Goal: Task Accomplishment & Management: Use online tool/utility

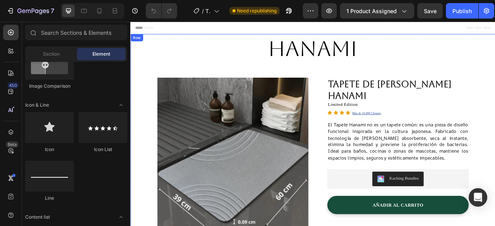
scroll to position [77, 0]
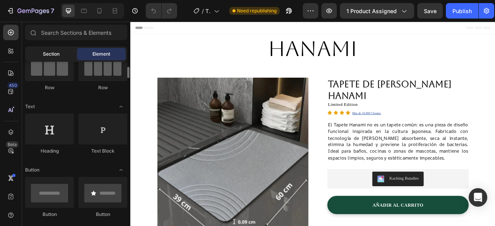
click at [47, 52] on span "Section" at bounding box center [51, 54] width 17 height 7
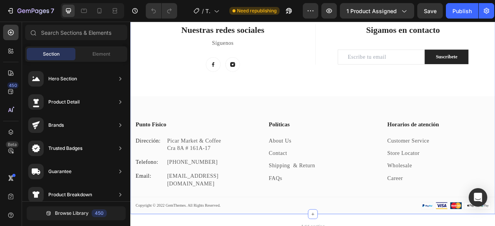
scroll to position [1612, 0]
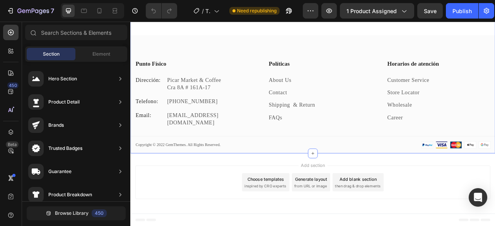
click at [265, 59] on div "Nuestras redes sociales Heading Síguenos Text block Image Image Row Title Line …" at bounding box center [362, 52] width 464 height 273
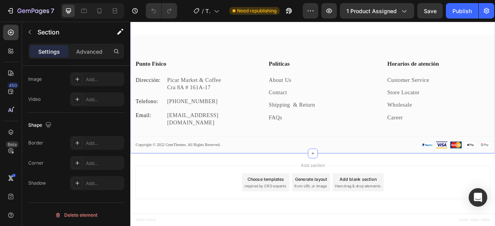
scroll to position [0, 0]
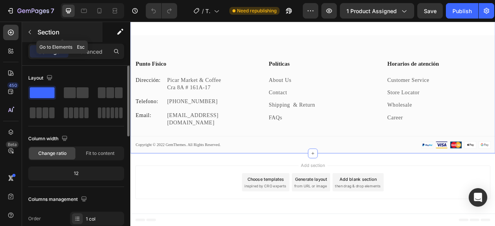
click at [31, 34] on icon "button" at bounding box center [30, 32] width 6 height 6
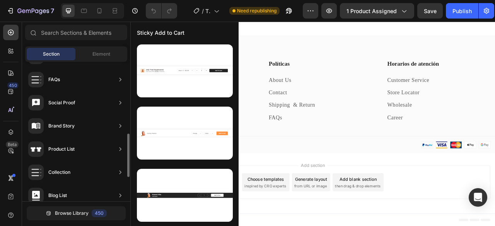
scroll to position [154, 0]
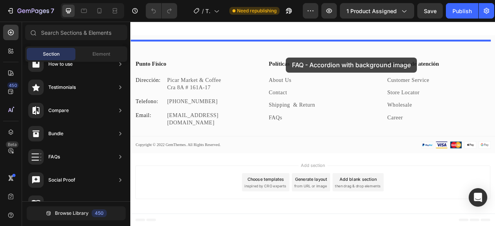
drag, startPoint x: 306, startPoint y: 219, endPoint x: 328, endPoint y: 67, distance: 152.9
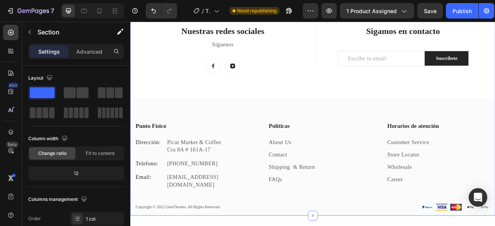
scroll to position [1814, 0]
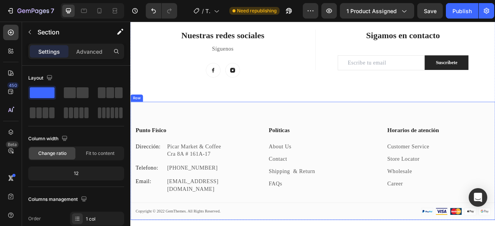
click at [254, 140] on div "Punto Físico Heading Dirección: Text block Picar Market & Coffee Cra 8A # 161A-…" at bounding box center [362, 199] width 464 height 150
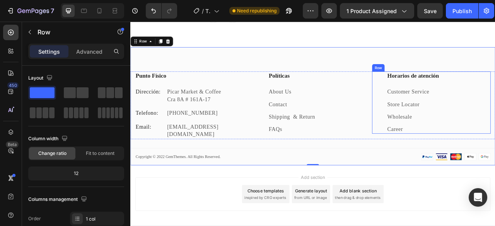
scroll to position [1891, 0]
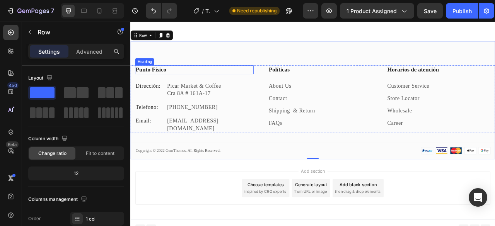
click at [273, 64] on div "Punto Físico Heading Dirección: Text block Picar Market & Coffee Cra 8A # 161A-…" at bounding box center [362, 121] width 464 height 150
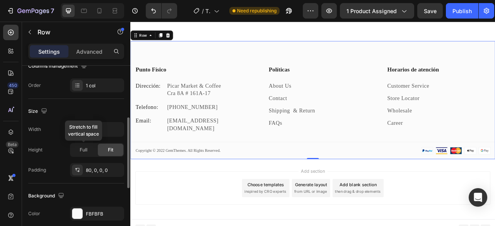
scroll to position [211, 0]
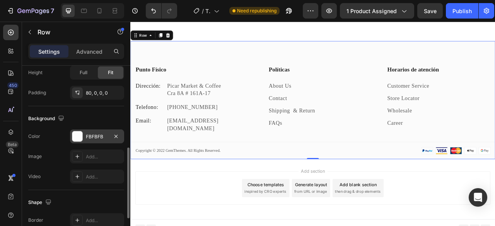
click at [77, 135] on div at bounding box center [77, 137] width 10 height 10
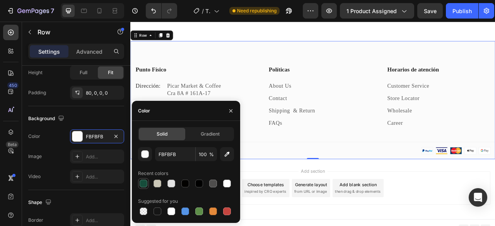
click at [144, 184] on div at bounding box center [144, 184] width 8 height 8
type input "164D3B"
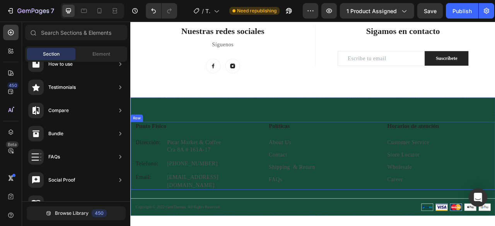
scroll to position [1936, 0]
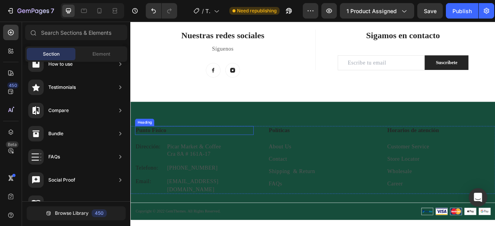
click at [168, 158] on h3 "Punto Físico" at bounding box center [211, 160] width 151 height 11
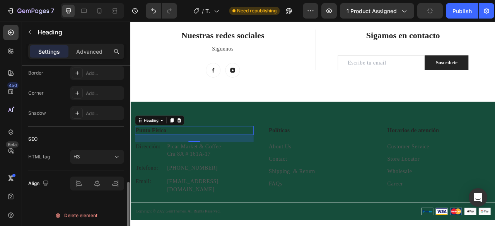
scroll to position [0, 0]
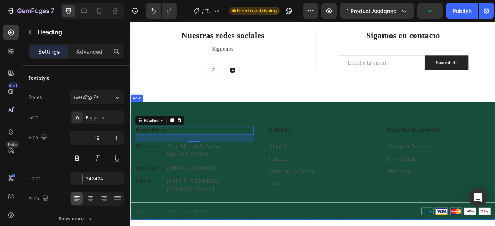
click at [291, 135] on div "Punto Físico Heading 24 Dirección: Text block Picar Market & Coffee Cra 8A # 16…" at bounding box center [362, 199] width 464 height 150
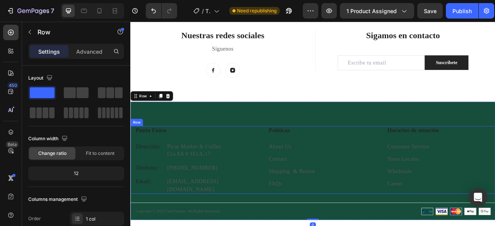
click at [228, 201] on div "Punto Físico Heading Dirección: Text block Picar Market & Coffee Cra 8A # 161A-…" at bounding box center [211, 198] width 151 height 86
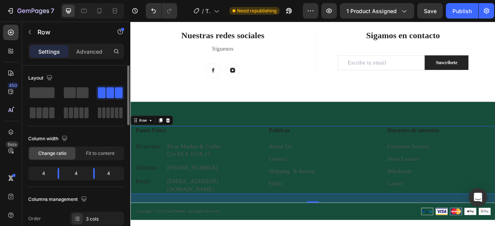
drag, startPoint x: 93, startPoint y: 51, endPoint x: 91, endPoint y: 66, distance: 14.5
click at [92, 51] on p "Advanced" at bounding box center [89, 52] width 26 height 8
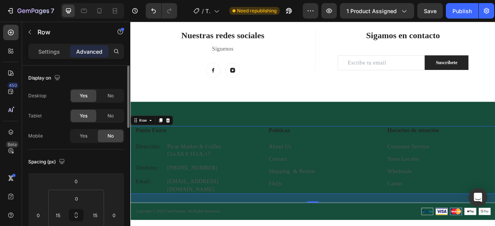
click at [50, 58] on div "Settings Advanced" at bounding box center [76, 51] width 96 height 15
click at [53, 52] on p "Settings" at bounding box center [49, 52] width 22 height 8
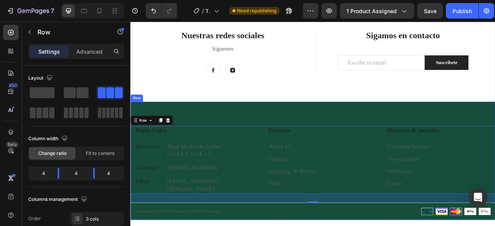
click at [287, 111] on div "Nuestras redes sociales Heading Síguenos Text block Image Image Row Title Line …" at bounding box center [362, 153] width 464 height 242
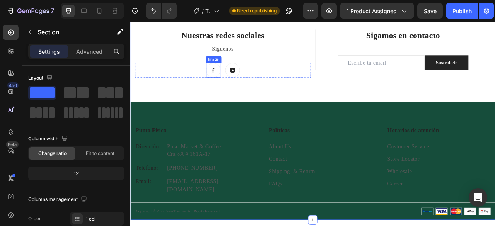
click at [234, 81] on img at bounding box center [235, 83] width 19 height 19
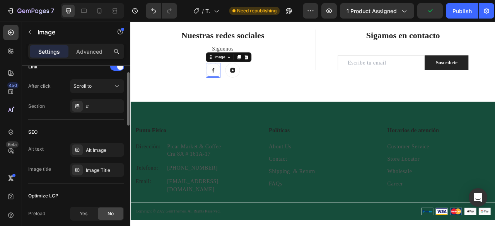
scroll to position [286, 0]
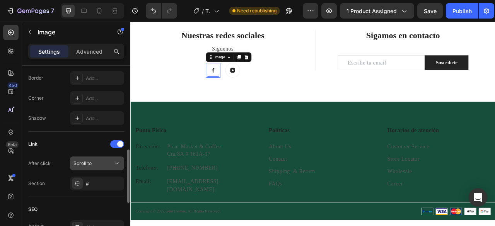
click at [119, 162] on icon at bounding box center [117, 164] width 8 height 8
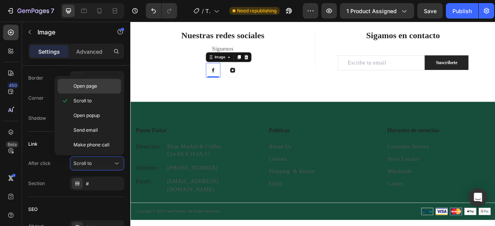
click at [91, 88] on span "Open page" at bounding box center [86, 86] width 24 height 7
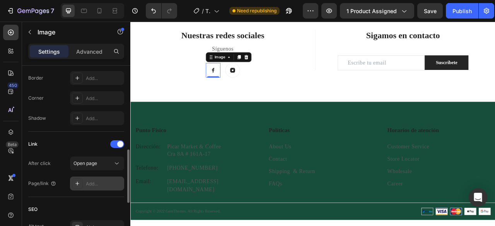
click at [96, 185] on div "Add..." at bounding box center [104, 184] width 36 height 7
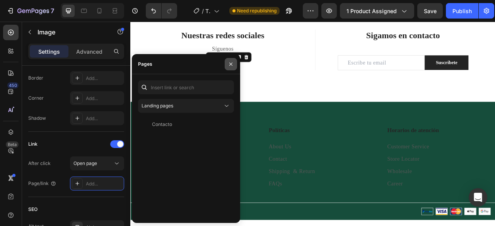
click at [232, 65] on icon "button" at bounding box center [231, 64] width 6 height 6
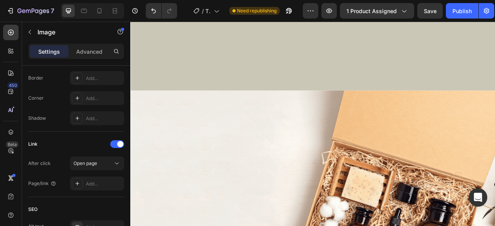
scroll to position [2013, 0]
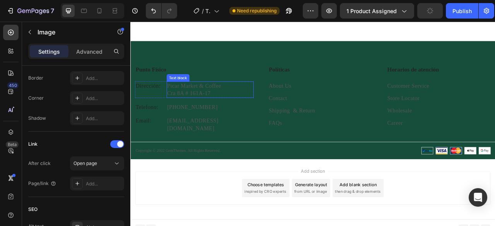
click at [222, 111] on p "Cra 8A # 161A-17" at bounding box center [231, 113] width 109 height 10
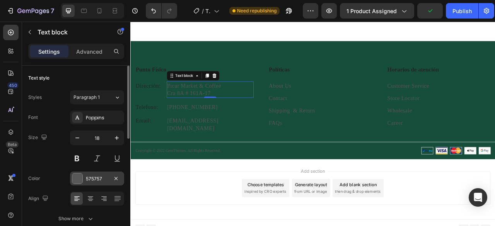
click at [80, 178] on div at bounding box center [77, 179] width 10 height 10
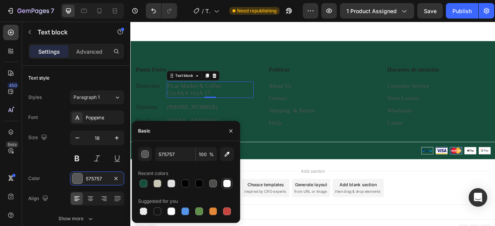
click at [227, 184] on div at bounding box center [227, 184] width 8 height 8
type input "FFFFFF"
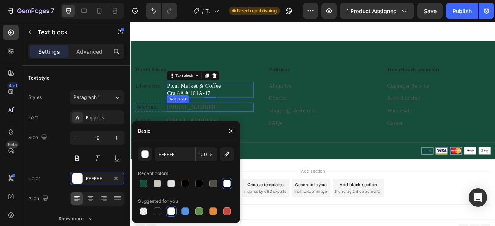
click at [207, 132] on p "[PHONE_NUMBER]" at bounding box center [231, 131] width 109 height 10
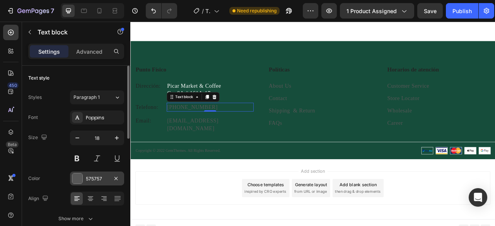
click at [77, 180] on div at bounding box center [77, 179] width 10 height 10
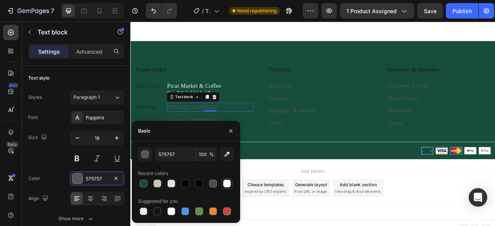
click at [224, 185] on div at bounding box center [227, 184] width 8 height 8
type input "FFFFFF"
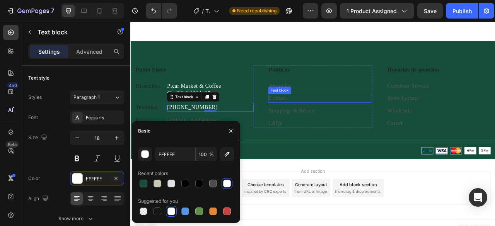
click at [316, 116] on link "Contact" at bounding box center [317, 119] width 23 height 8
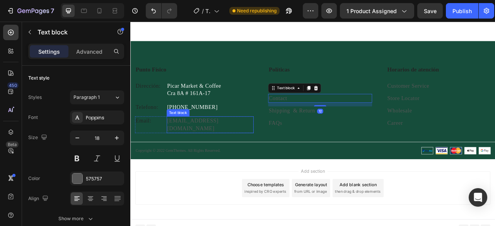
click at [209, 148] on p "[EMAIL_ADDRESS][DOMAIN_NAME]" at bounding box center [231, 152] width 109 height 19
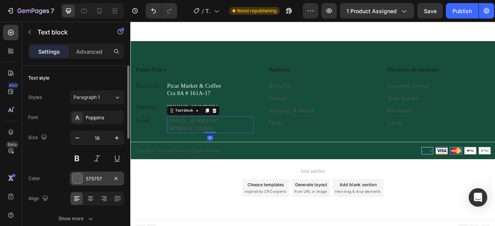
click at [78, 178] on div at bounding box center [77, 179] width 10 height 10
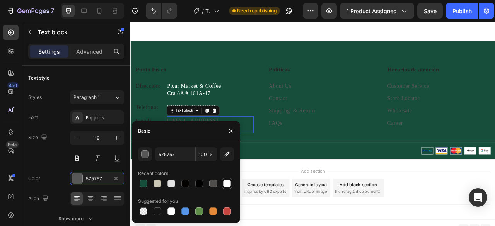
click at [229, 185] on div at bounding box center [227, 184] width 8 height 8
type input "FFFFFF"
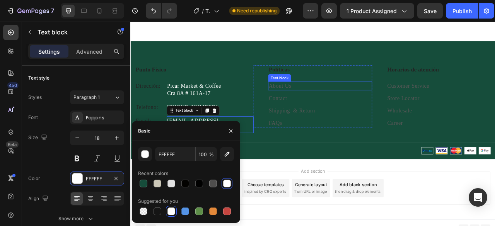
click at [316, 104] on link "About Us" at bounding box center [320, 103] width 29 height 8
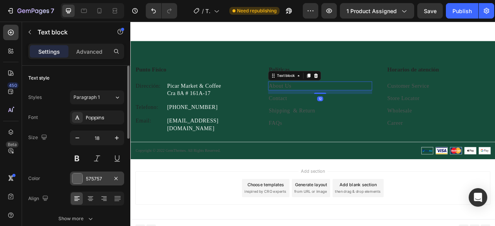
click at [79, 180] on div at bounding box center [77, 179] width 10 height 10
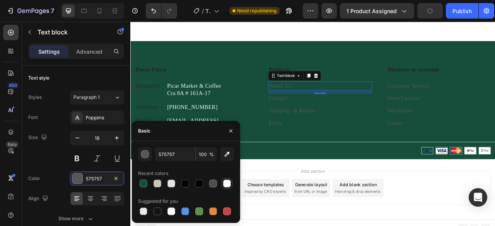
click at [228, 185] on div at bounding box center [227, 184] width 8 height 8
type input "FFFFFF"
click at [324, 120] on link "Contact" at bounding box center [317, 119] width 23 height 8
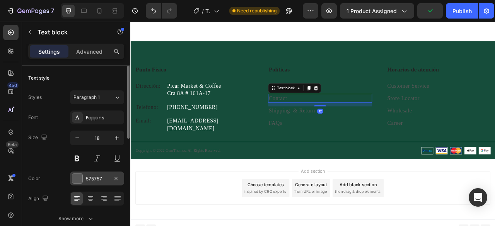
click at [79, 178] on div at bounding box center [77, 179] width 10 height 10
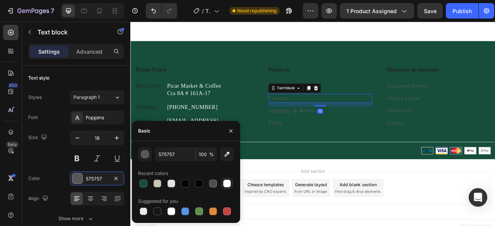
click at [225, 183] on div at bounding box center [227, 184] width 8 height 8
type input "FFFFFF"
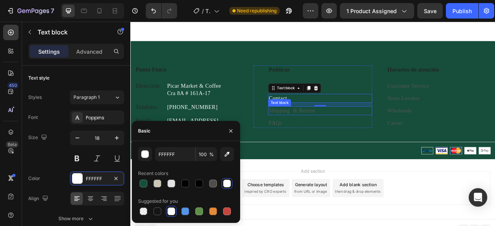
click at [344, 135] on link "Shipping & Return" at bounding box center [335, 135] width 59 height 8
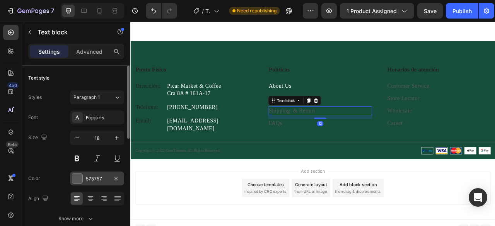
click at [73, 179] on div at bounding box center [77, 179] width 10 height 10
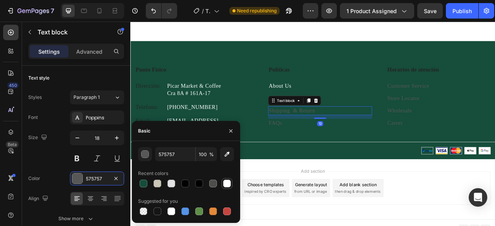
click at [231, 181] on div at bounding box center [227, 184] width 8 height 8
type input "FFFFFF"
click at [314, 148] on link "FAQs" at bounding box center [314, 151] width 17 height 8
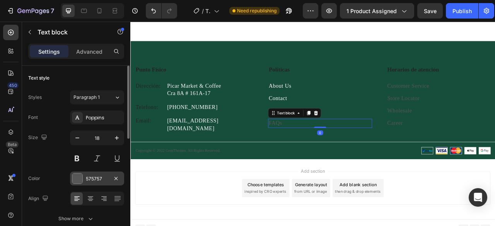
click at [82, 181] on div at bounding box center [77, 179] width 10 height 10
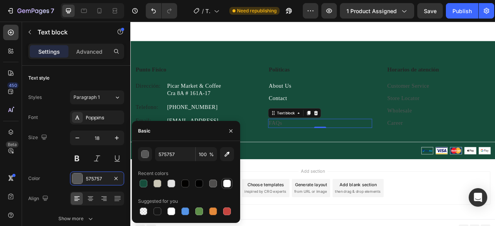
click at [226, 183] on div at bounding box center [227, 184] width 8 height 8
type input "FFFFFF"
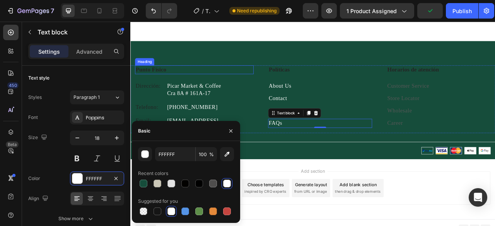
click at [213, 81] on h3 "Punto Físico" at bounding box center [211, 82] width 151 height 11
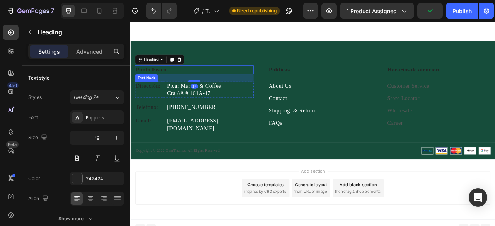
click at [154, 102] on p "Dirección:" at bounding box center [155, 104] width 36 height 10
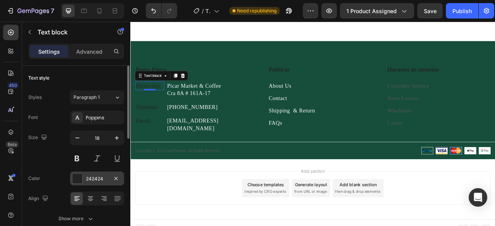
click at [77, 180] on div at bounding box center [77, 179] width 10 height 10
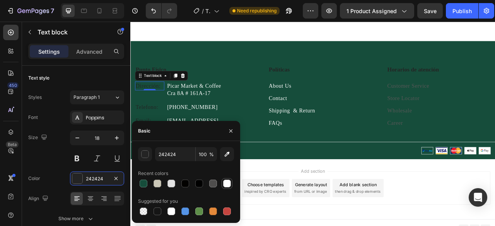
click at [227, 186] on div at bounding box center [227, 184] width 8 height 8
type input "FFFFFF"
click at [318, 169] on div "Punto Físico Heading Dirección: Text block 0 Picar Market & Coffee Cra 8A # 161…" at bounding box center [362, 137] width 464 height 120
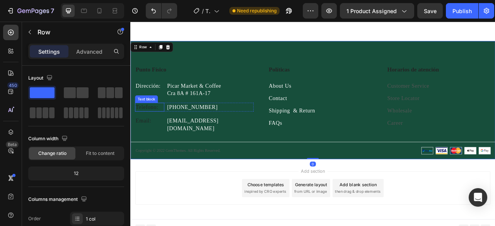
click at [152, 132] on p "Telefono:" at bounding box center [155, 131] width 36 height 10
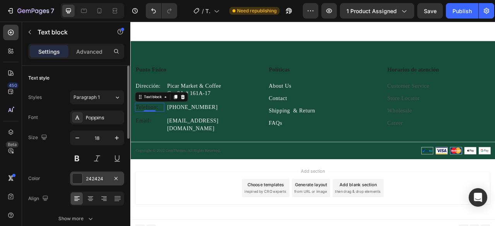
click at [77, 177] on div at bounding box center [77, 179] width 10 height 10
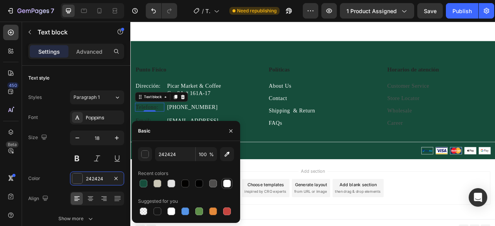
click at [228, 182] on div at bounding box center [227, 184] width 8 height 8
type input "FFFFFF"
click at [326, 172] on div "Punto Físico Heading Dirección: Text block Picar Market & Coffee Cra 8A # 161A-…" at bounding box center [362, 137] width 464 height 120
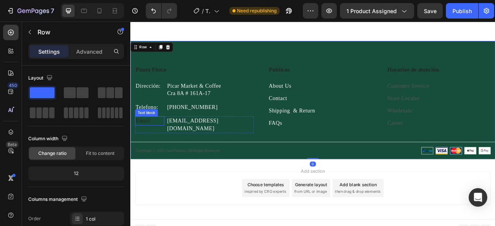
click at [150, 146] on p "Email:" at bounding box center [155, 148] width 36 height 10
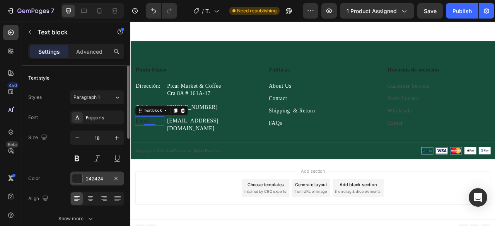
click at [79, 177] on div at bounding box center [77, 179] width 10 height 10
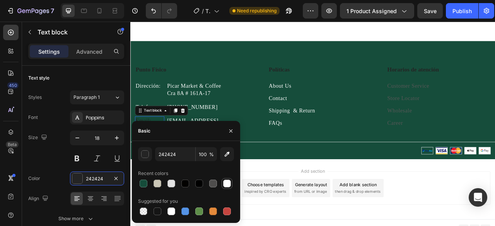
click at [228, 186] on div at bounding box center [227, 184] width 8 height 8
type input "FFFFFF"
click at [363, 169] on div "Punto Físico Heading Dirección: Text block Picar Market & Coffee Cra 8A # 161A-…" at bounding box center [362, 137] width 464 height 120
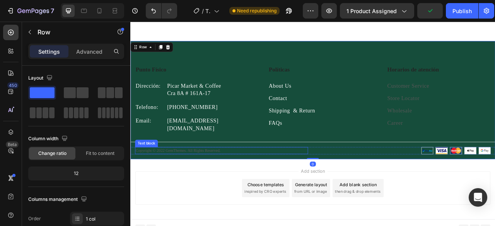
click at [221, 182] on p "Copyright © 2022 GemThemes. All Rights Reserved." at bounding box center [246, 186] width 219 height 8
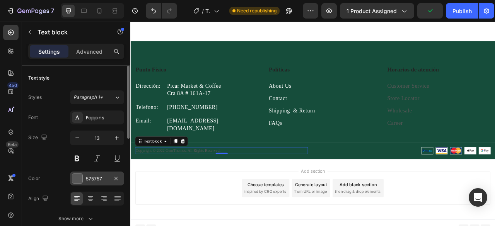
click at [78, 180] on div at bounding box center [77, 179] width 10 height 10
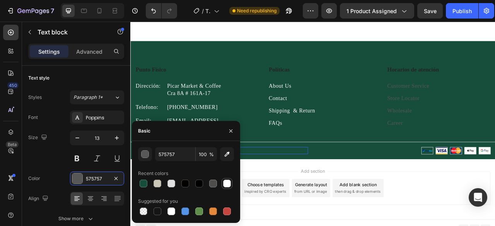
click at [226, 182] on div at bounding box center [227, 184] width 8 height 8
type input "FFFFFF"
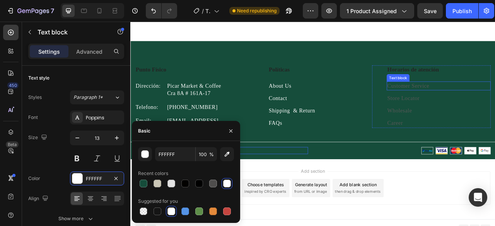
click at [480, 104] on link "Customer Service" at bounding box center [483, 103] width 53 height 8
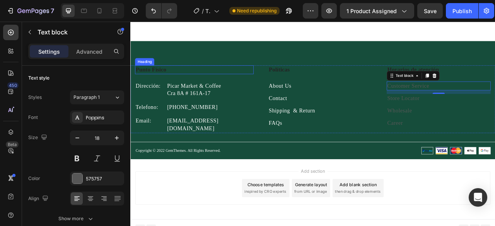
click at [172, 81] on h3 "Punto Físico" at bounding box center [211, 82] width 151 height 11
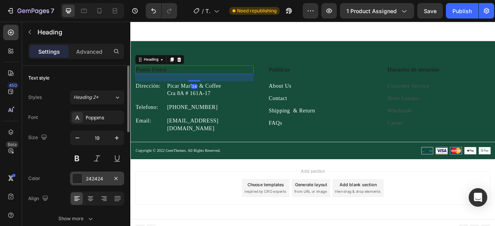
click at [75, 181] on div at bounding box center [77, 179] width 10 height 10
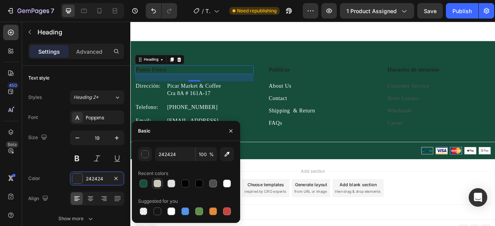
click at [159, 185] on div at bounding box center [158, 184] width 8 height 8
type input "CBC7B7"
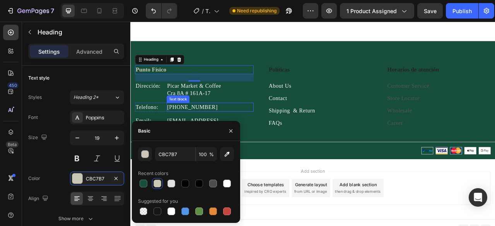
click at [284, 121] on div "Punto Físico Heading 24 Dirección: Text block Picar Market & Coffee Cra 8A # 16…" at bounding box center [211, 120] width 151 height 86
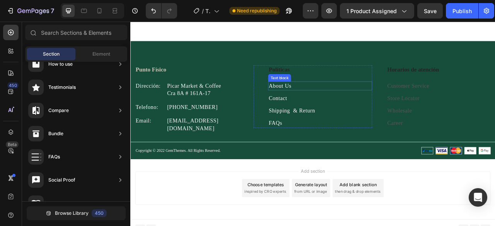
click at [313, 89] on div "Text block" at bounding box center [320, 93] width 29 height 9
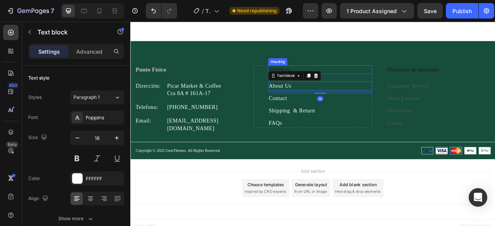
click at [322, 80] on h3 "Políticas" at bounding box center [372, 82] width 132 height 11
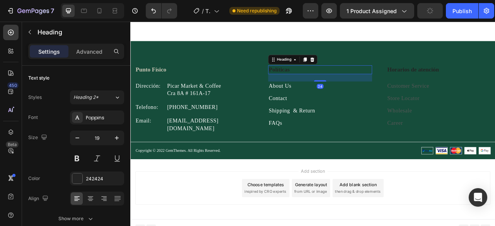
click at [313, 83] on h3 "Políticas" at bounding box center [372, 82] width 132 height 11
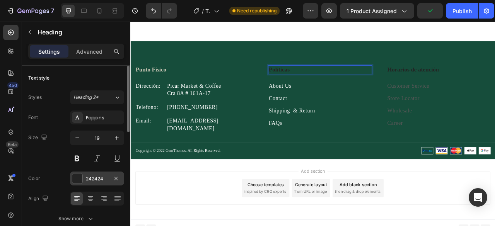
click at [77, 177] on div at bounding box center [77, 179] width 10 height 10
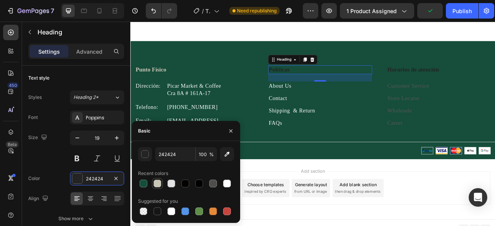
click at [156, 183] on div at bounding box center [158, 184] width 8 height 8
type input "CBC7B7"
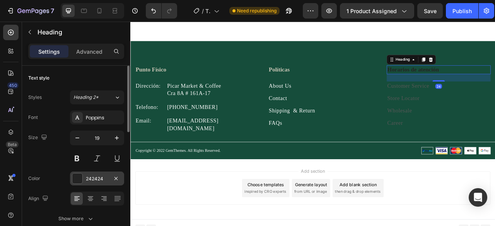
click at [77, 176] on div at bounding box center [77, 179] width 10 height 10
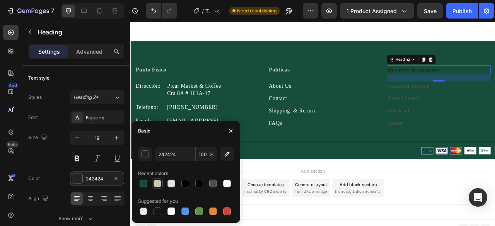
click at [156, 186] on div at bounding box center [158, 184] width 8 height 8
type input "CBC7B7"
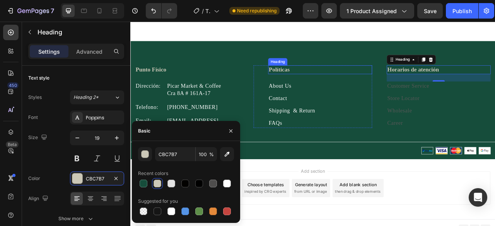
click at [309, 64] on div "Punto Físico Heading Dirección: Text block Picar Market & Coffee Cra 8A # 161A-…" at bounding box center [362, 121] width 464 height 150
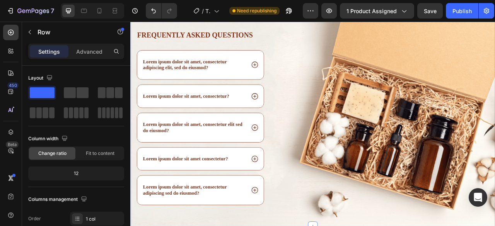
scroll to position [1605, 0]
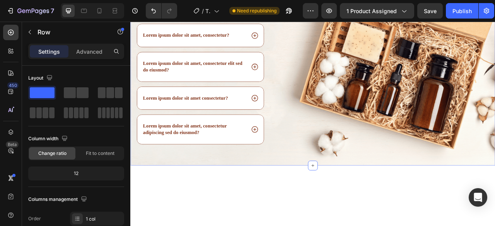
click at [410, 135] on div "Image" at bounding box center [463, 80] width 264 height 250
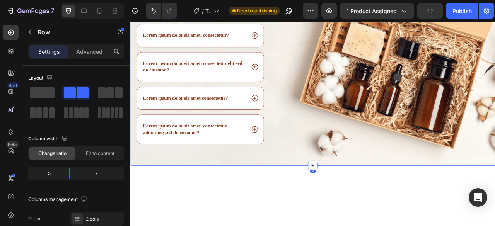
click at [385, 68] on div "Frequently asked questions Heading Lorem ipsum dolor sit amet, consectetur adip…" at bounding box center [362, 64] width 464 height 281
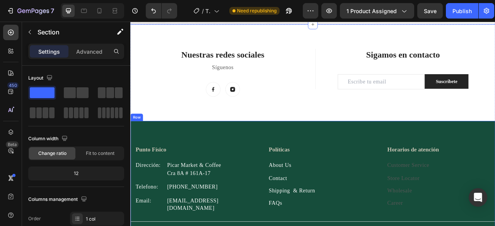
scroll to position [2013, 0]
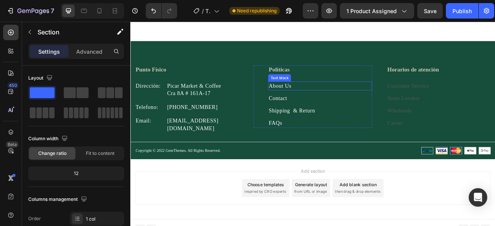
click at [346, 101] on p "About Us" at bounding box center [371, 104] width 131 height 10
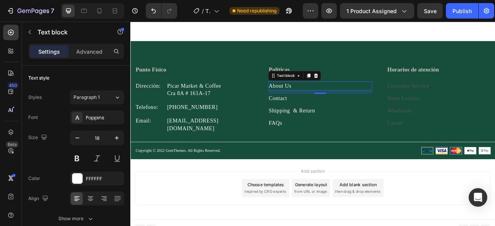
click at [337, 102] on p "About Us" at bounding box center [371, 104] width 131 height 10
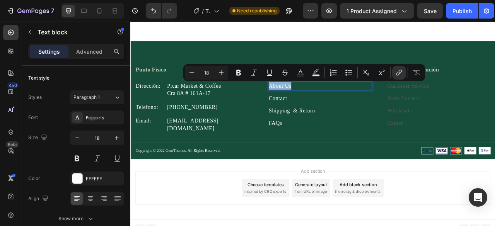
drag, startPoint x: 336, startPoint y: 103, endPoint x: 306, endPoint y: 103, distance: 30.6
click at [306, 103] on p "About Us" at bounding box center [371, 104] width 131 height 10
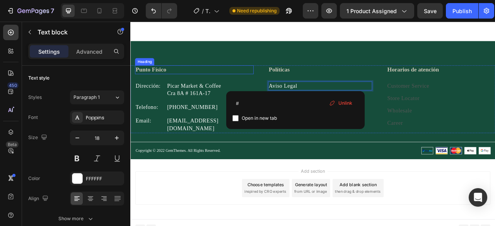
click at [275, 85] on h3 "Punto Físico" at bounding box center [211, 82] width 151 height 11
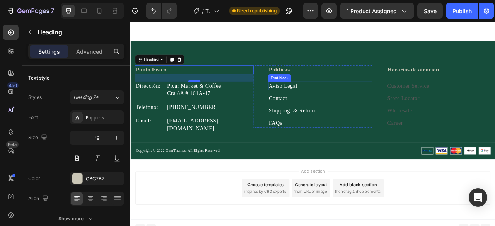
drag, startPoint x: 321, startPoint y: 104, endPoint x: 319, endPoint y: 111, distance: 7.6
click at [321, 104] on link "Aviso Legal" at bounding box center [324, 103] width 36 height 8
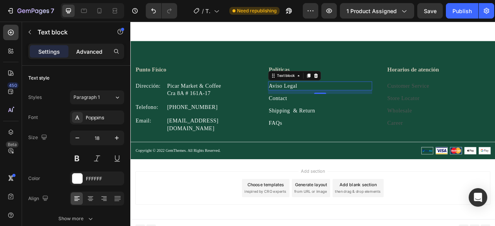
click at [84, 52] on p "Advanced" at bounding box center [89, 52] width 26 height 8
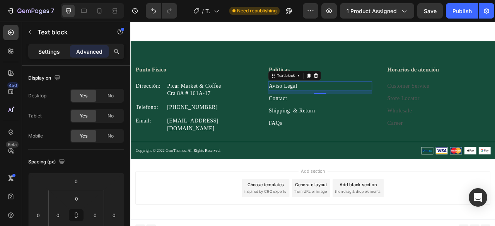
click at [57, 49] on p "Settings" at bounding box center [49, 52] width 22 height 8
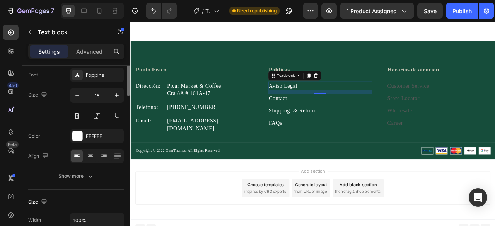
scroll to position [0, 0]
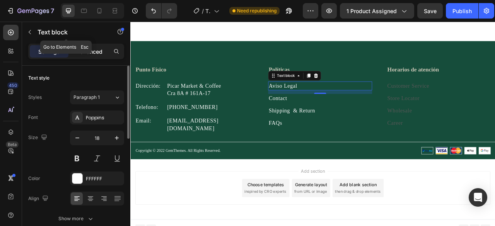
click at [87, 46] on div "Advanced" at bounding box center [89, 51] width 39 height 12
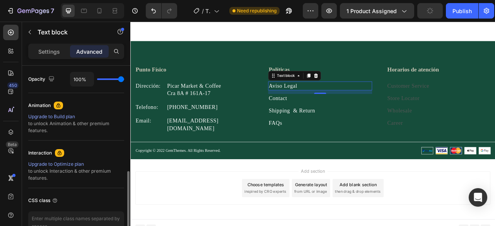
scroll to position [353, 0]
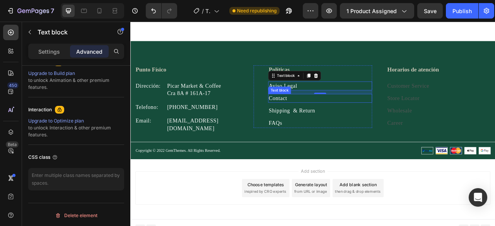
click at [332, 121] on p "Contact" at bounding box center [371, 120] width 131 height 10
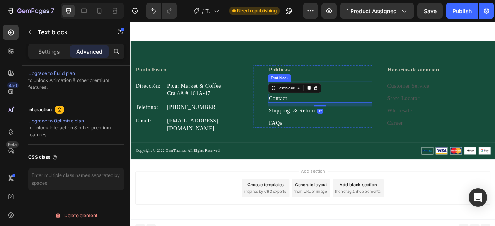
click at [400, 105] on p "Aviso Legal" at bounding box center [371, 104] width 131 height 10
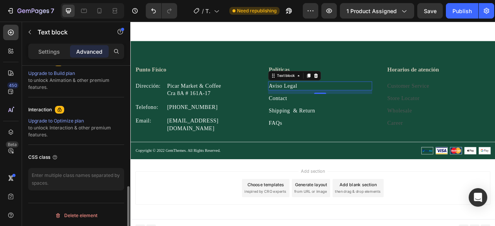
scroll to position [0, 0]
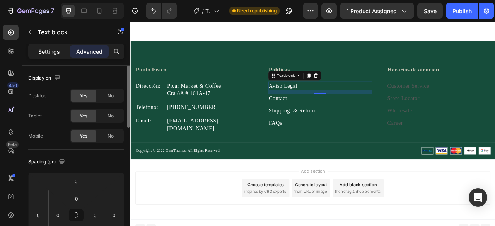
click at [50, 54] on p "Settings" at bounding box center [49, 52] width 22 height 8
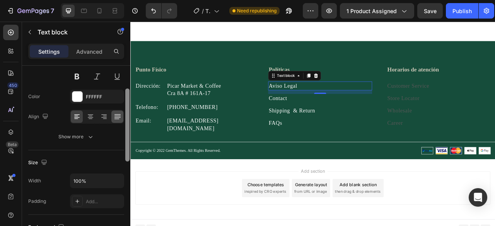
drag, startPoint x: 128, startPoint y: 76, endPoint x: 113, endPoint y: 116, distance: 43.3
click at [124, 109] on div "Text style Styles Paragraph 1 Font Poppins Size 18 Color FFFFFF Align Show more…" at bounding box center [76, 157] width 108 height 183
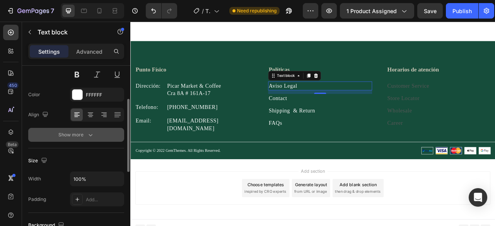
click at [83, 135] on div "Show more" at bounding box center [76, 135] width 36 height 8
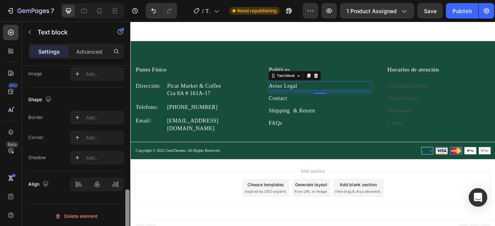
scroll to position [376, 0]
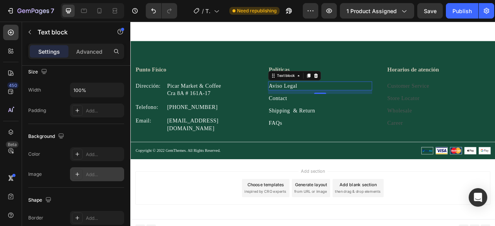
drag, startPoint x: 129, startPoint y: 120, endPoint x: 120, endPoint y: 170, distance: 51.1
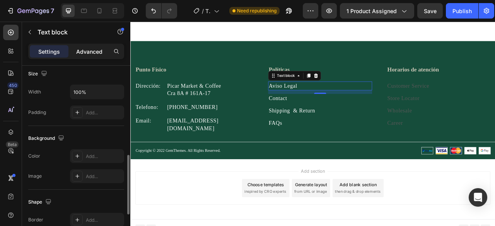
click at [89, 52] on p "Advanced" at bounding box center [89, 52] width 26 height 8
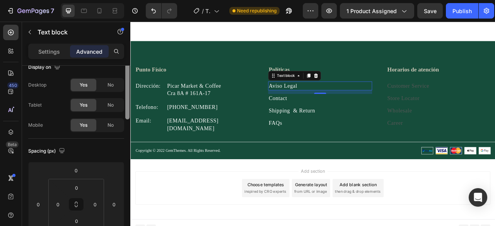
scroll to position [0, 0]
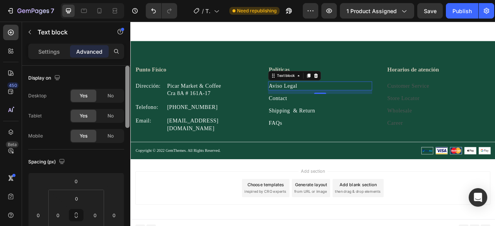
drag, startPoint x: 129, startPoint y: 175, endPoint x: 128, endPoint y: 74, distance: 101.0
click at [128, 74] on div at bounding box center [127, 97] width 4 height 62
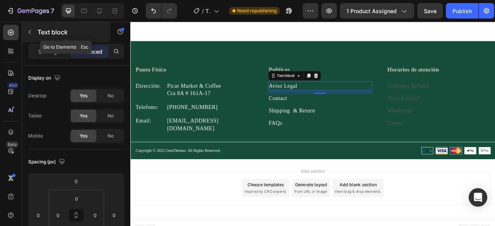
click at [31, 34] on icon "button" at bounding box center [30, 32] width 6 height 6
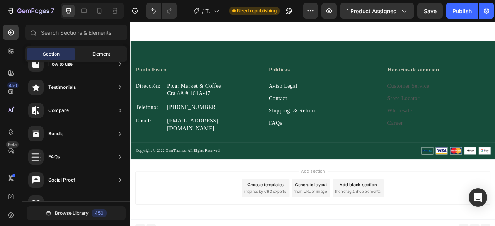
click at [96, 51] on span "Element" at bounding box center [101, 54] width 18 height 7
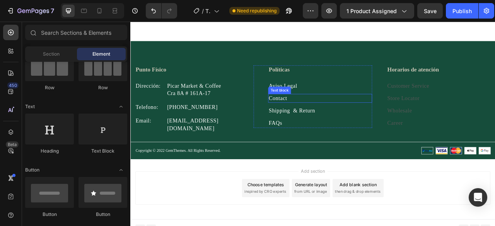
click at [322, 104] on div "Text block" at bounding box center [320, 108] width 29 height 9
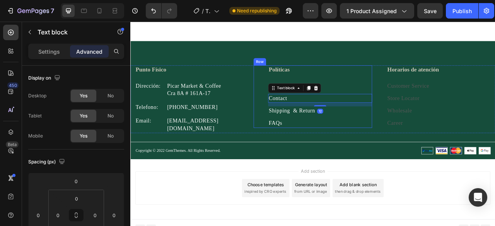
click at [392, 107] on p "Aviso Legal" at bounding box center [371, 104] width 131 height 10
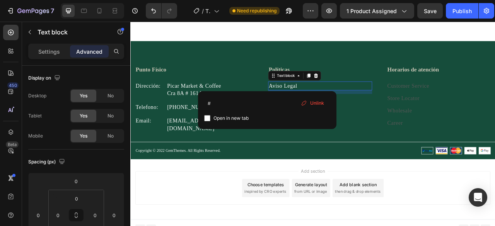
click at [308, 102] on div "Unlink" at bounding box center [312, 103] width 29 height 10
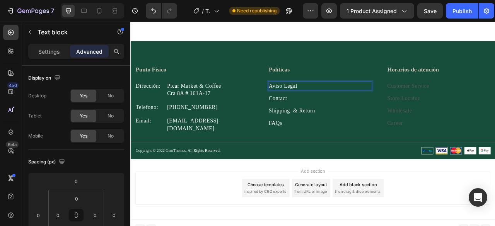
click at [336, 103] on p "Aviso Legal" at bounding box center [371, 104] width 131 height 10
click at [359, 142] on div "Políticas Heading Aviso Legal Text block 12 Contact Text block Shipping & Retur…" at bounding box center [372, 117] width 132 height 80
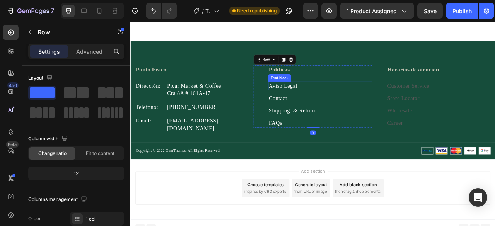
click at [339, 104] on p "Aviso Legal" at bounding box center [371, 104] width 131 height 10
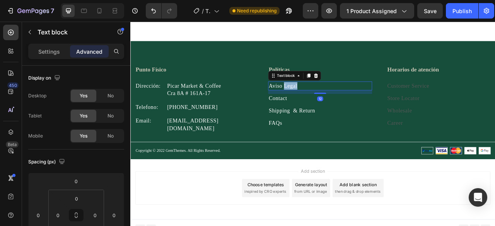
click at [338, 104] on p "Aviso Legal" at bounding box center [371, 104] width 131 height 10
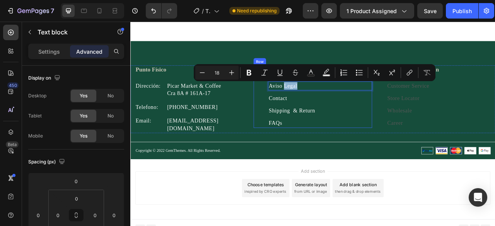
click at [346, 123] on p "Contact" at bounding box center [371, 120] width 131 height 10
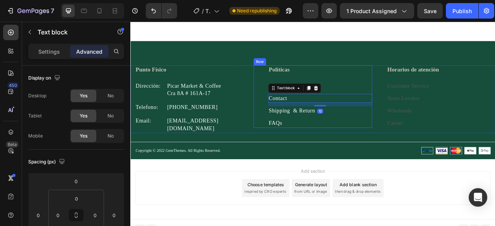
click at [381, 95] on div "Políticas Heading Aviso Legal Text block Contact Text block 12 Shipping & Retur…" at bounding box center [372, 117] width 132 height 80
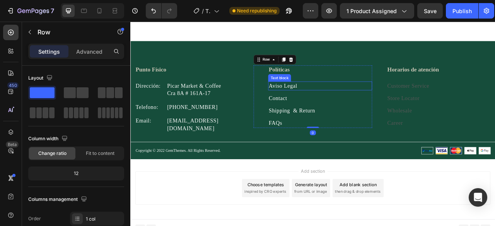
click at [333, 104] on p "Aviso Legal" at bounding box center [371, 104] width 131 height 10
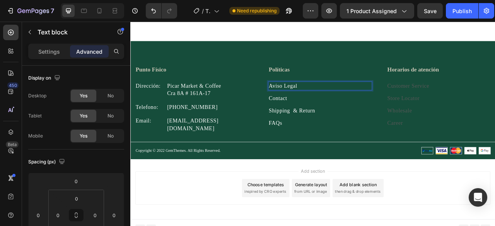
click at [333, 104] on p "Aviso Legal" at bounding box center [371, 104] width 131 height 10
click at [314, 102] on p "Aviso Legal" at bounding box center [371, 104] width 131 height 10
click at [328, 103] on p "Aviso Legal" at bounding box center [371, 104] width 131 height 10
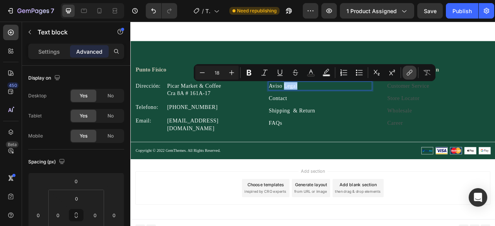
click at [407, 72] on icon "Editor contextual toolbar" at bounding box center [410, 73] width 8 height 8
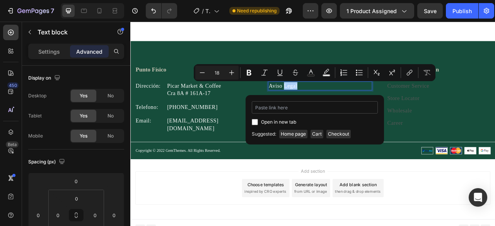
click at [277, 109] on input "Editor contextual toolbar" at bounding box center [315, 107] width 126 height 12
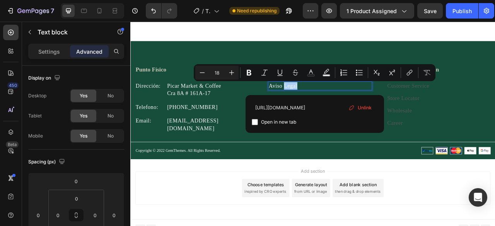
type input "[URL][DOMAIN_NAME]"
click at [255, 123] on input "Editor contextual toolbar" at bounding box center [255, 122] width 6 height 6
checkbox input "true"
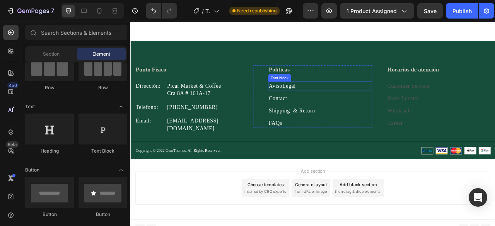
click at [314, 105] on p "Aviso Legal" at bounding box center [371, 104] width 131 height 10
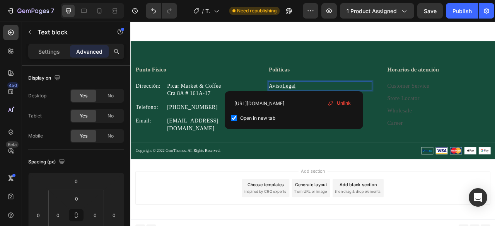
click at [345, 103] on p "Aviso Legal ⁠⁠⁠⁠⁠⁠⁠" at bounding box center [371, 104] width 131 height 10
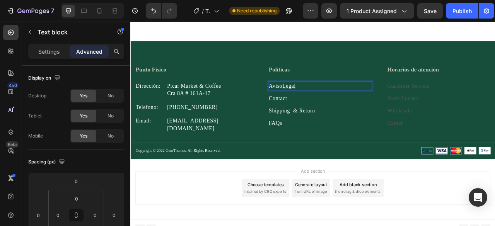
click at [335, 103] on u "Legal" at bounding box center [332, 103] width 17 height 8
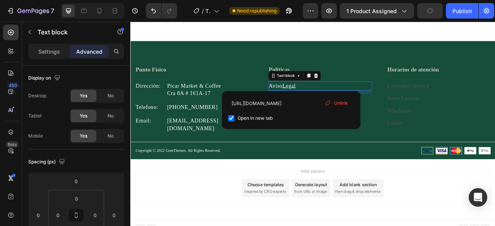
click at [332, 102] on div "Unlink" at bounding box center [336, 103] width 29 height 10
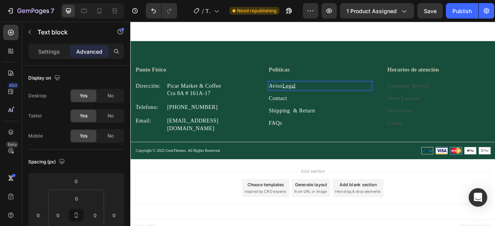
click at [346, 104] on p "[PERSON_NAME] ⁠⁠⁠⁠⁠⁠⁠ al" at bounding box center [371, 104] width 131 height 10
click at [334, 103] on u "Legal" at bounding box center [332, 103] width 17 height 8
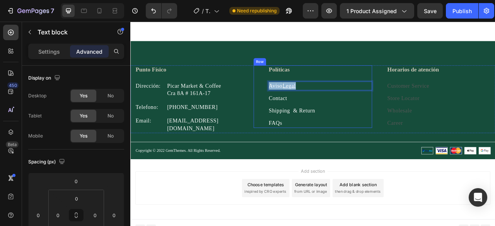
drag, startPoint x: 344, startPoint y: 103, endPoint x: 295, endPoint y: 103, distance: 48.4
click at [295, 103] on div "Políticas Heading Aviso Legal Text block 12 Contact Text block Shipping & Retur…" at bounding box center [362, 117] width 151 height 80
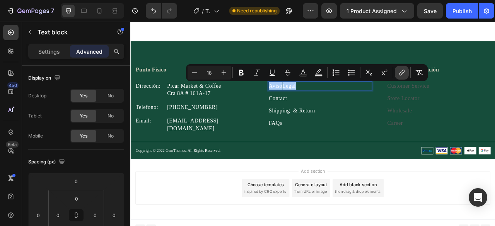
click at [404, 73] on icon "Editor contextual toolbar" at bounding box center [402, 73] width 8 height 8
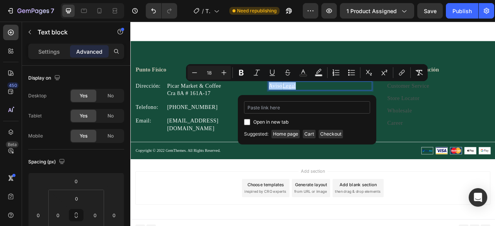
click at [287, 110] on input "Editor contextual toolbar" at bounding box center [307, 107] width 126 height 12
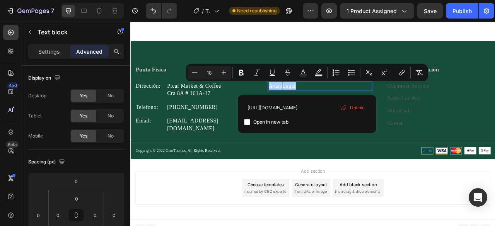
type input "[URL][DOMAIN_NAME]"
click at [267, 123] on span "Open in new tab" at bounding box center [270, 122] width 35 height 9
checkbox input "true"
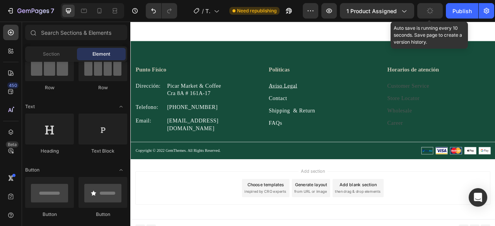
click at [434, 12] on button "button" at bounding box center [430, 10] width 26 height 15
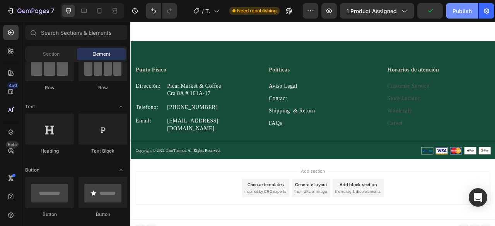
click at [459, 9] on div "Publish" at bounding box center [462, 11] width 19 height 8
